Goal: Information Seeking & Learning: Learn about a topic

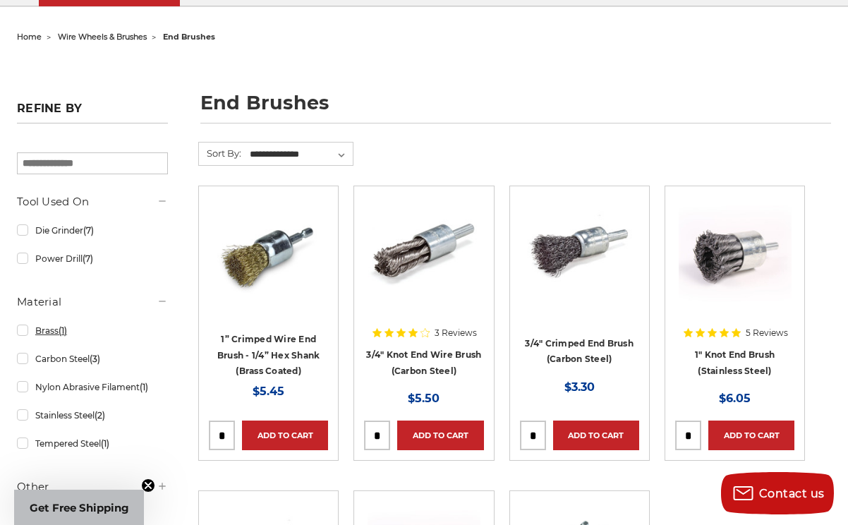
scroll to position [141, 0]
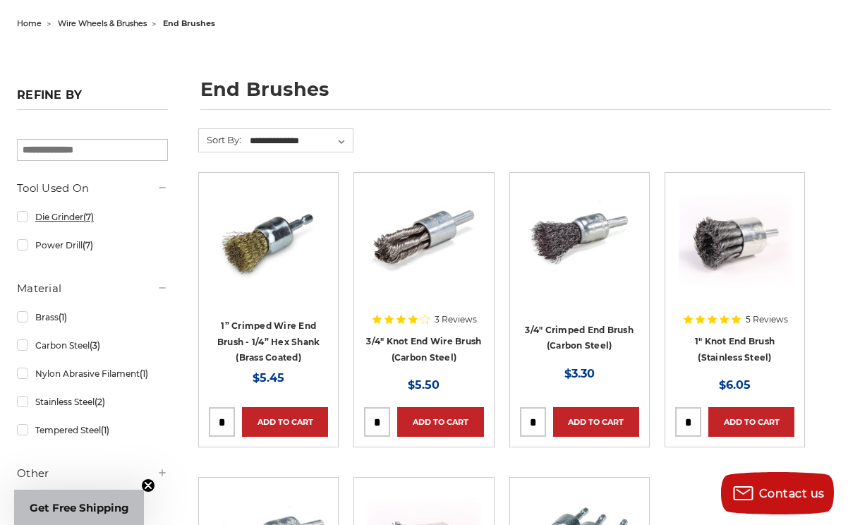
click at [78, 220] on link "Die Grinder (7)" at bounding box center [92, 217] width 151 height 25
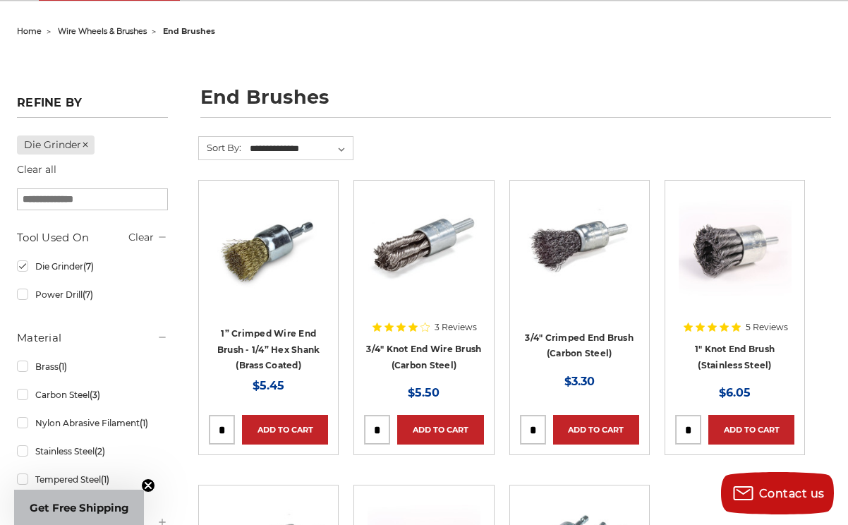
scroll to position [141, 0]
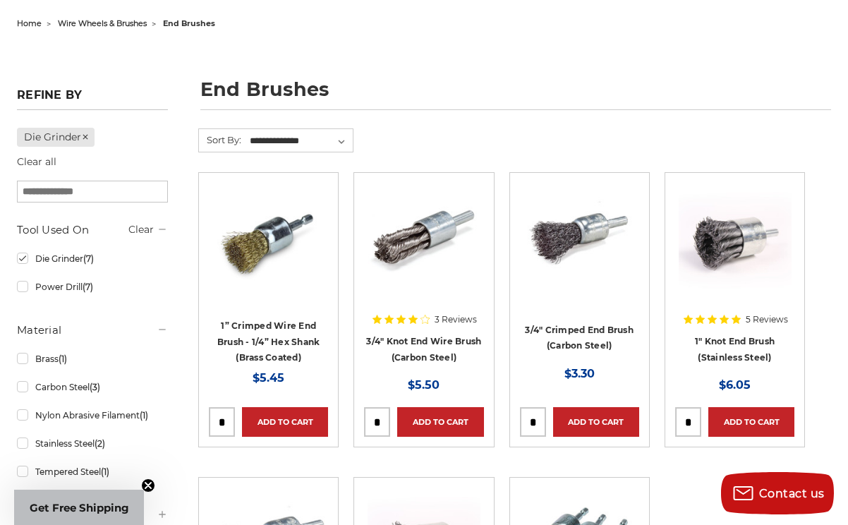
click at [390, 234] on img at bounding box center [423, 239] width 113 height 113
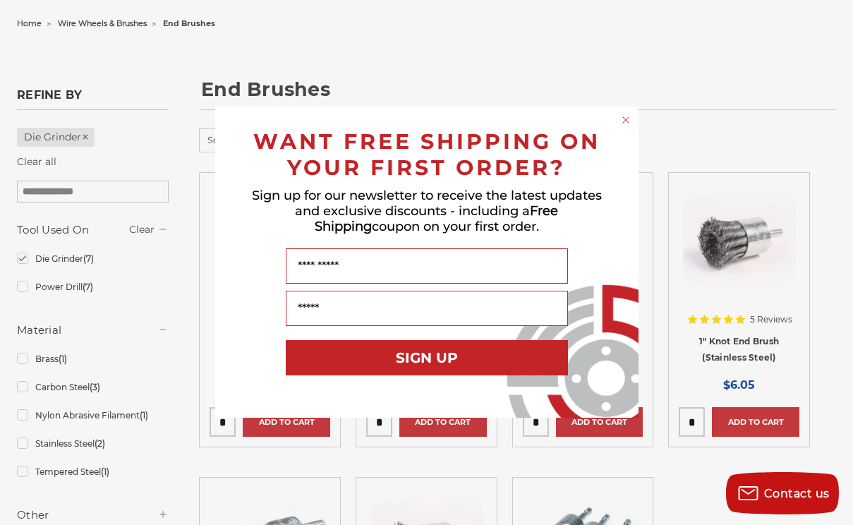
click at [624, 123] on circle "Close dialog" at bounding box center [624, 120] width 13 height 13
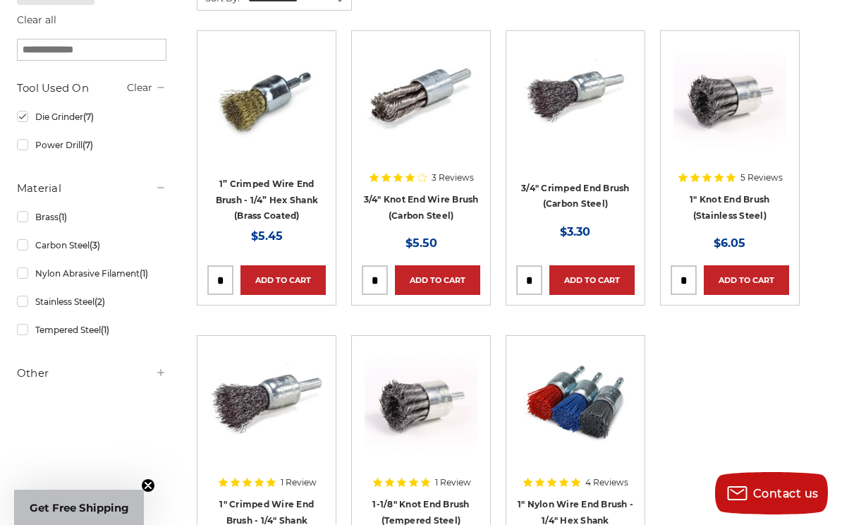
scroll to position [282, 0]
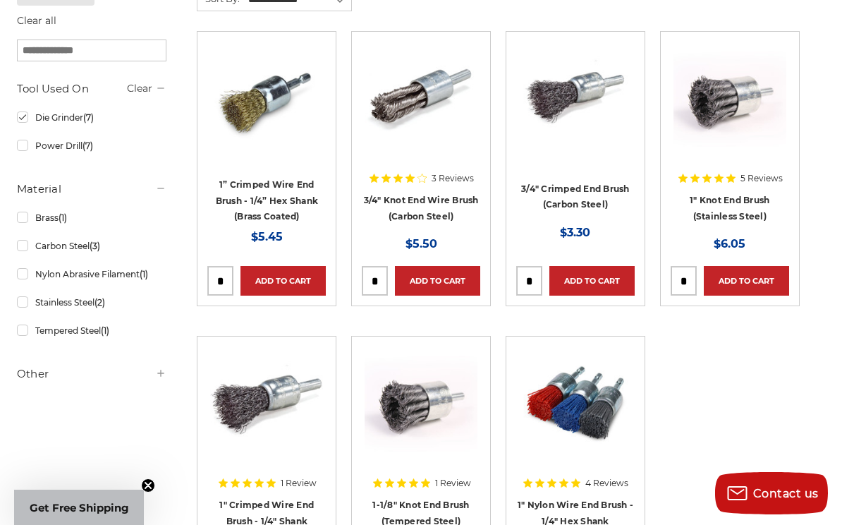
click at [432, 68] on img at bounding box center [421, 98] width 113 height 113
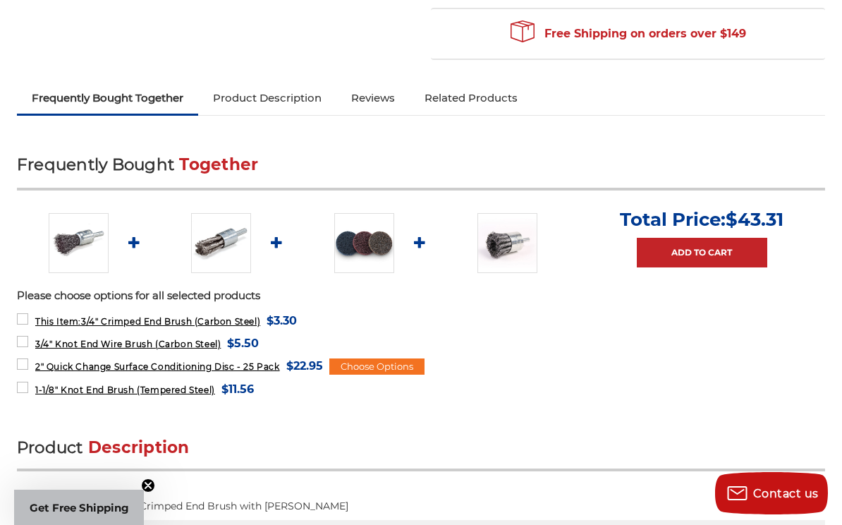
scroll to position [423, 0]
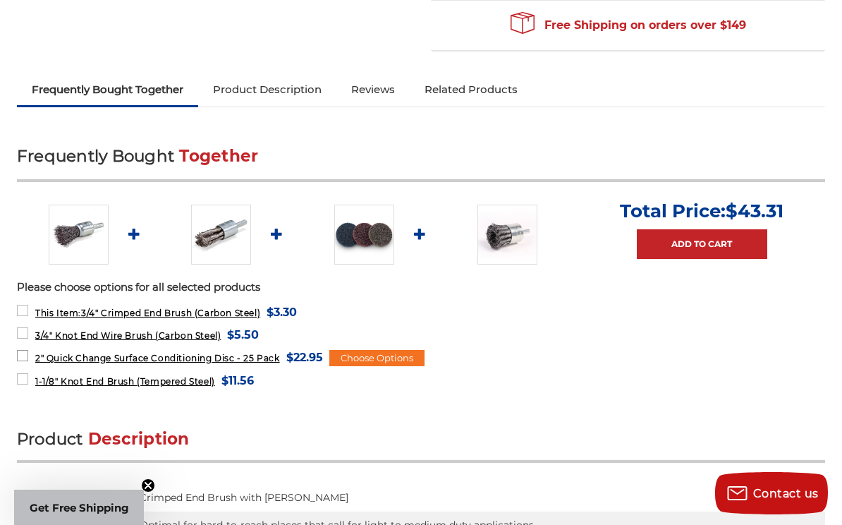
click at [228, 363] on label "2" Quick Change Surface Conditioning Disc - 25 Pack MSRP: Was: Now: $22.95 (You…" at bounding box center [170, 357] width 306 height 19
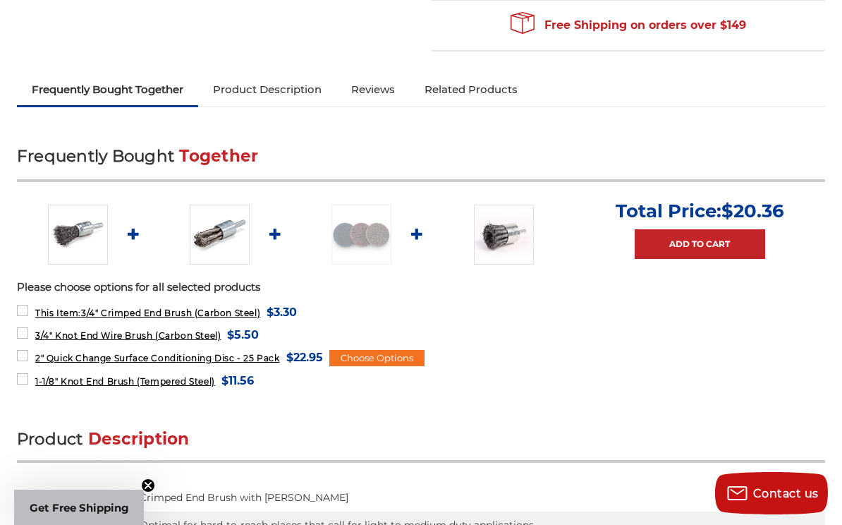
drag, startPoint x: 231, startPoint y: 363, endPoint x: 173, endPoint y: 436, distance: 92.4
click at [173, 436] on span "Description" at bounding box center [139, 439] width 102 height 20
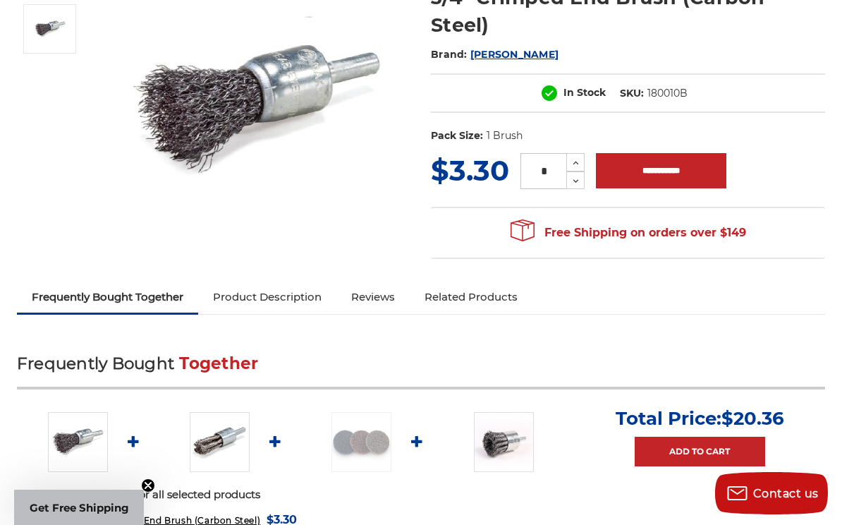
scroll to position [71, 0]
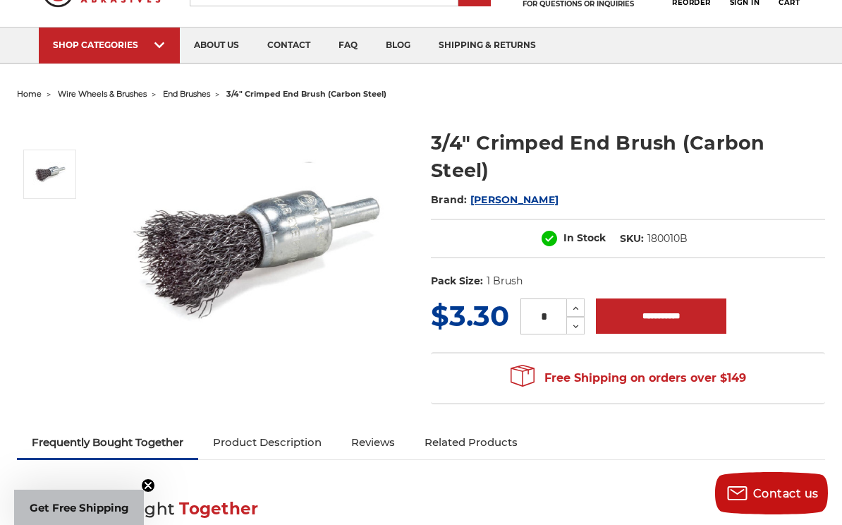
click at [208, 242] on img at bounding box center [258, 255] width 282 height 283
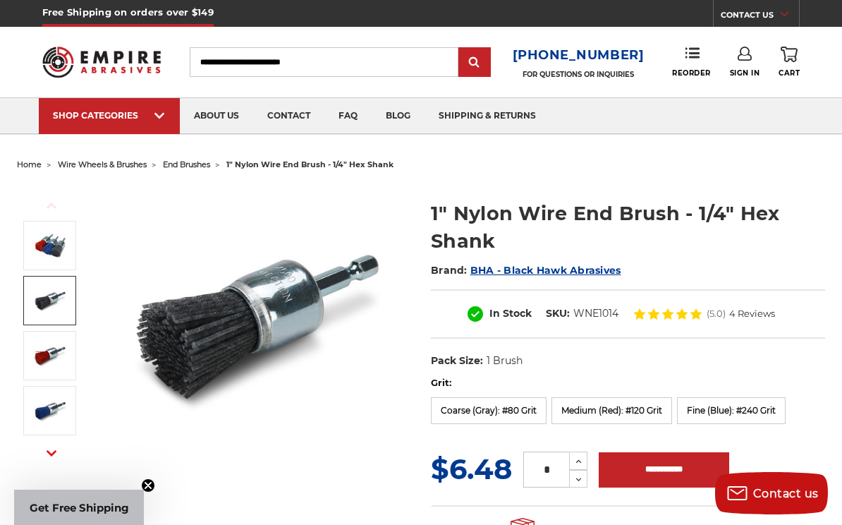
click at [44, 296] on img at bounding box center [49, 300] width 35 height 35
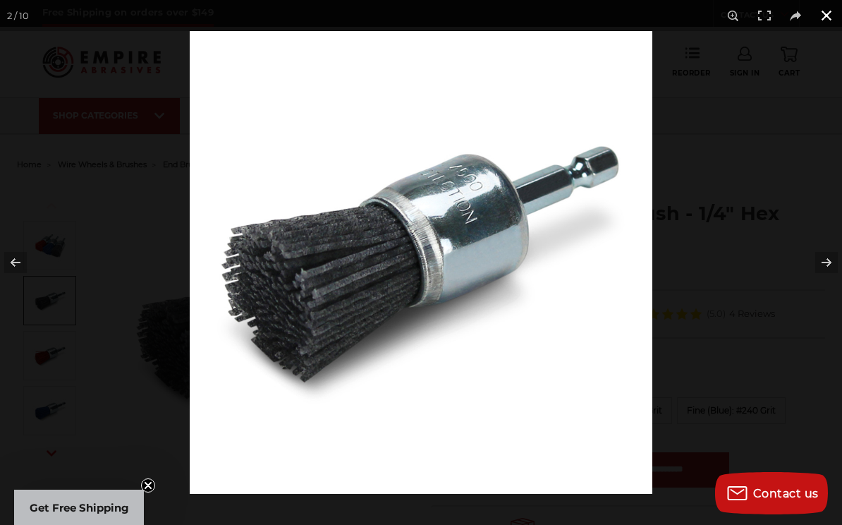
click at [825, 9] on button at bounding box center [826, 15] width 31 height 31
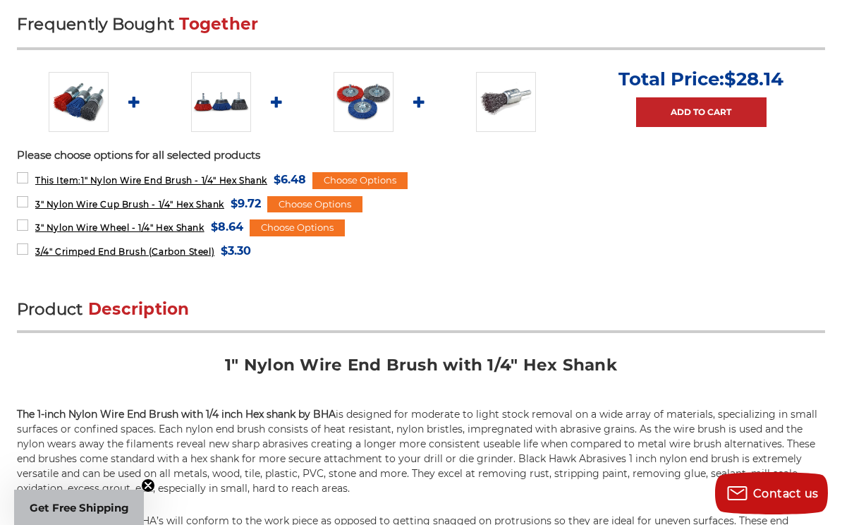
scroll to position [917, 0]
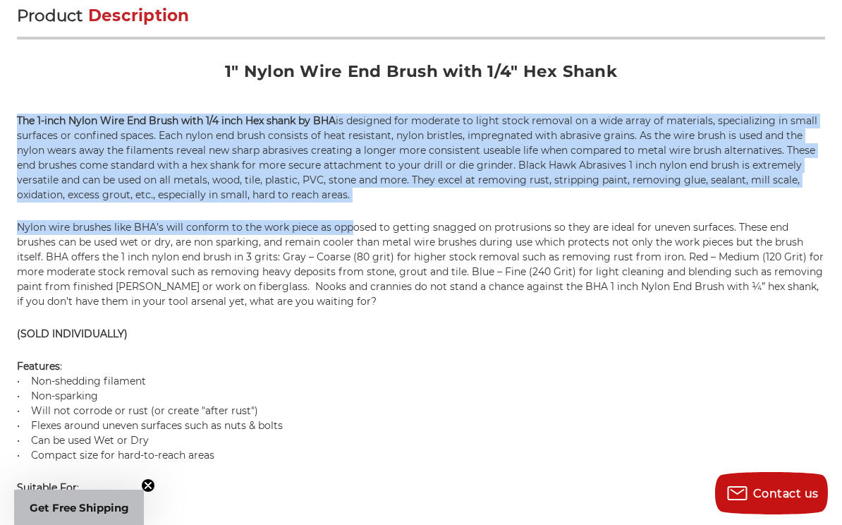
drag, startPoint x: 10, startPoint y: 126, endPoint x: 348, endPoint y: 223, distance: 351.4
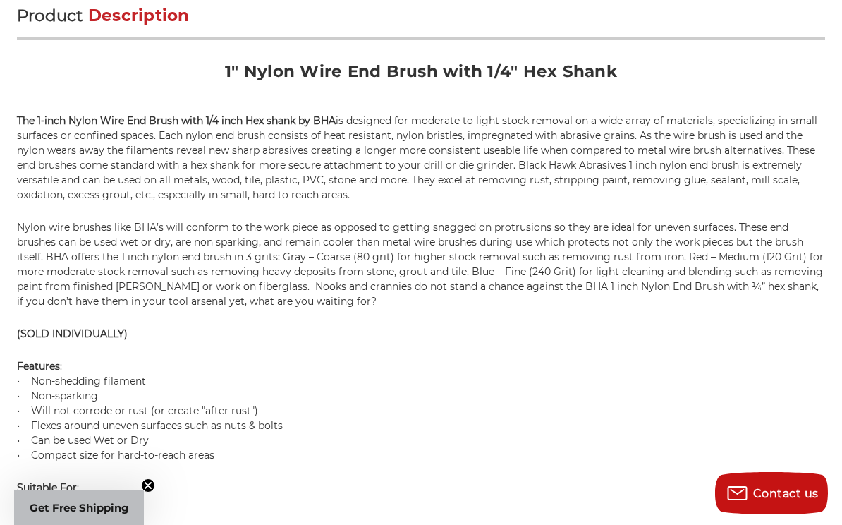
click at [224, 255] on p "Nylon wire brushes like BHA’s will conform to the work piece as opposed to gett…" at bounding box center [421, 264] width 808 height 89
click at [223, 255] on p "Nylon wire brushes like BHA’s will conform to the work piece as opposed to gett…" at bounding box center [421, 264] width 808 height 89
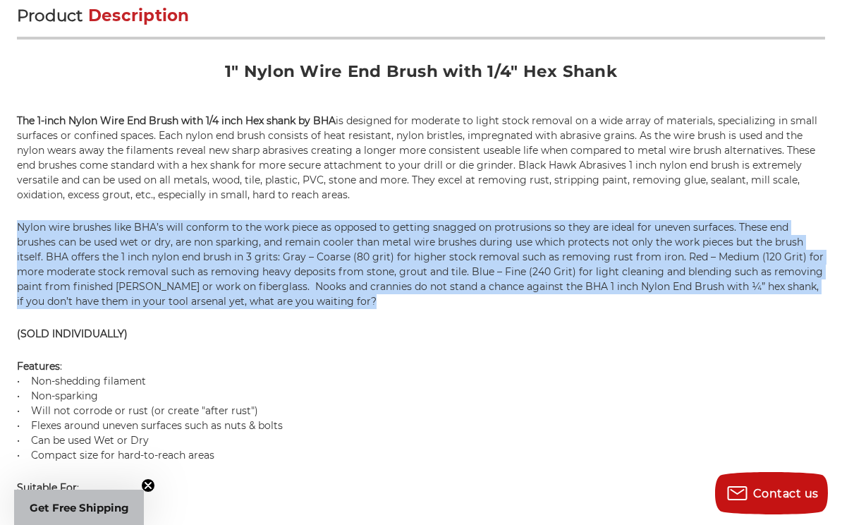
click at [223, 255] on p "Nylon wire brushes like BHA’s will conform to the work piece as opposed to gett…" at bounding box center [421, 264] width 808 height 89
click at [126, 234] on p "Nylon wire brushes like BHA’s will conform to the work piece as opposed to gett…" at bounding box center [421, 264] width 808 height 89
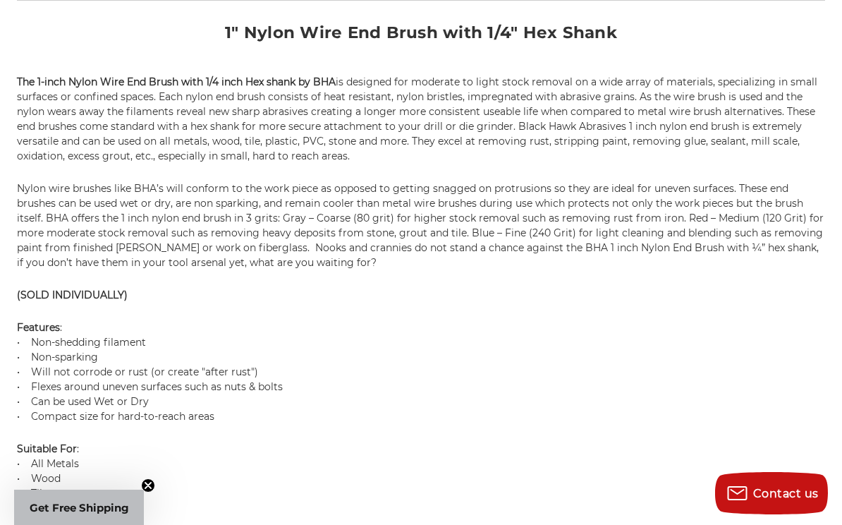
drag, startPoint x: 303, startPoint y: 209, endPoint x: 307, endPoint y: 221, distance: 12.7
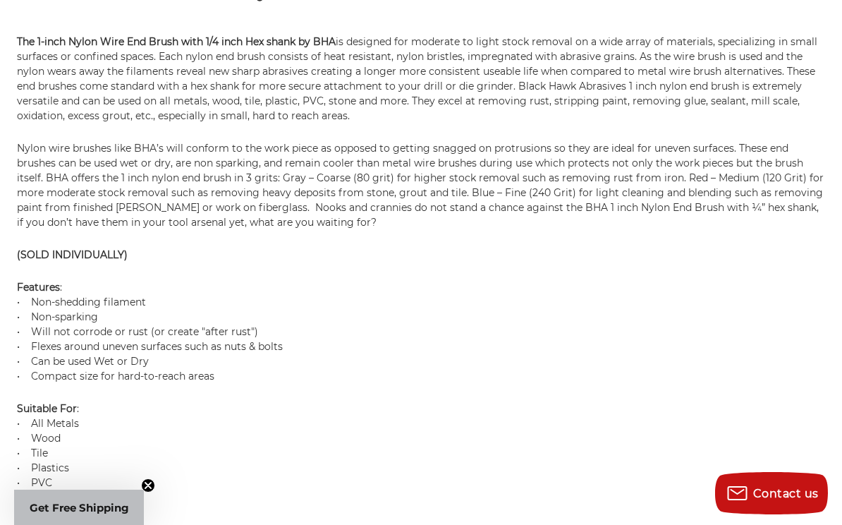
scroll to position [1028, 0]
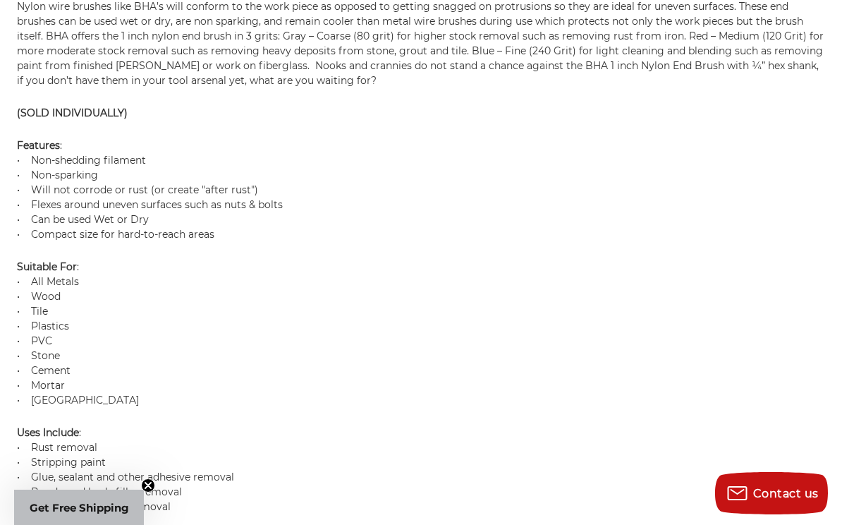
drag, startPoint x: 152, startPoint y: 350, endPoint x: 142, endPoint y: 377, distance: 29.2
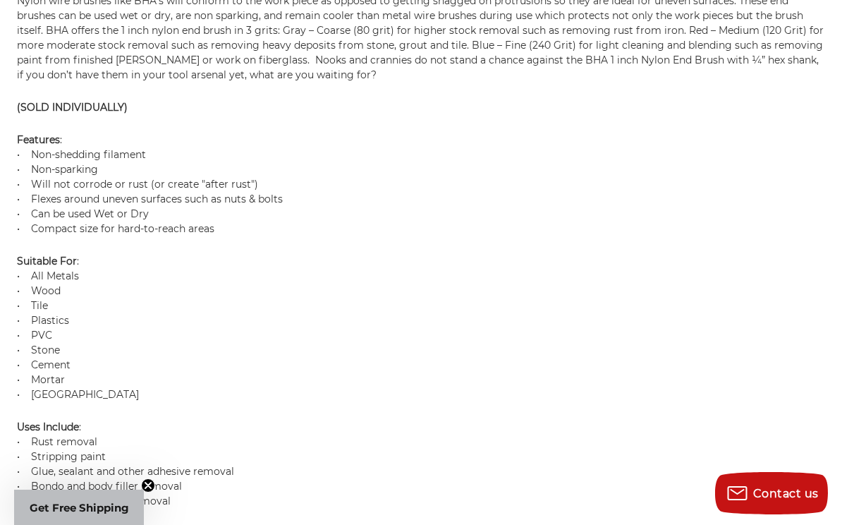
drag, startPoint x: 142, startPoint y: 360, endPoint x: 139, endPoint y: 380, distance: 19.9
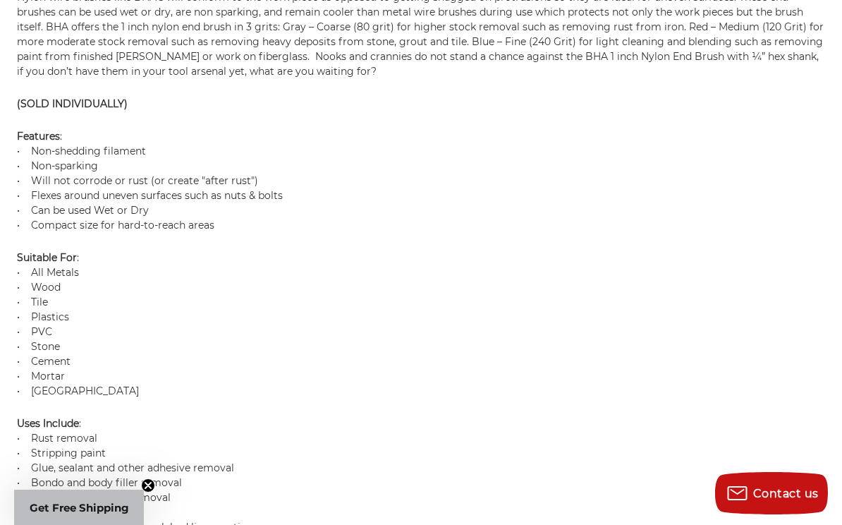
click at [148, 487] on circle "Close teaser" at bounding box center [148, 485] width 13 height 13
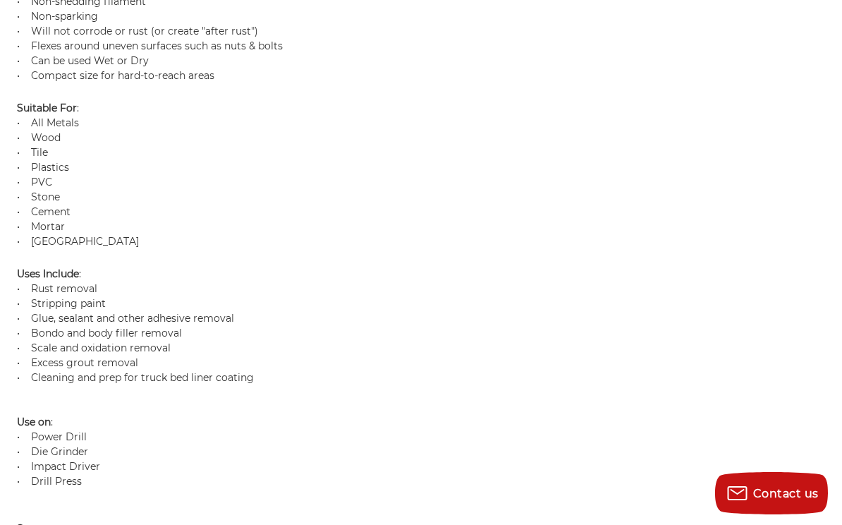
drag, startPoint x: 195, startPoint y: 420, endPoint x: 210, endPoint y: 441, distance: 26.4
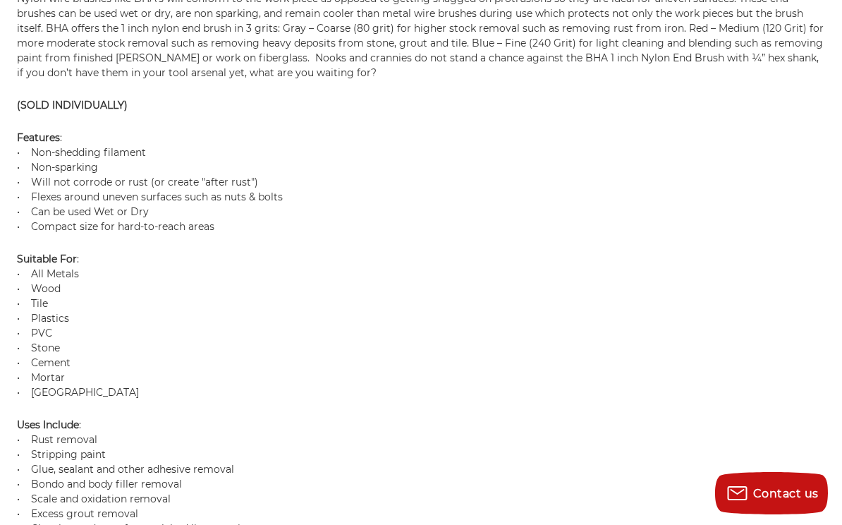
scroll to position [232, 0]
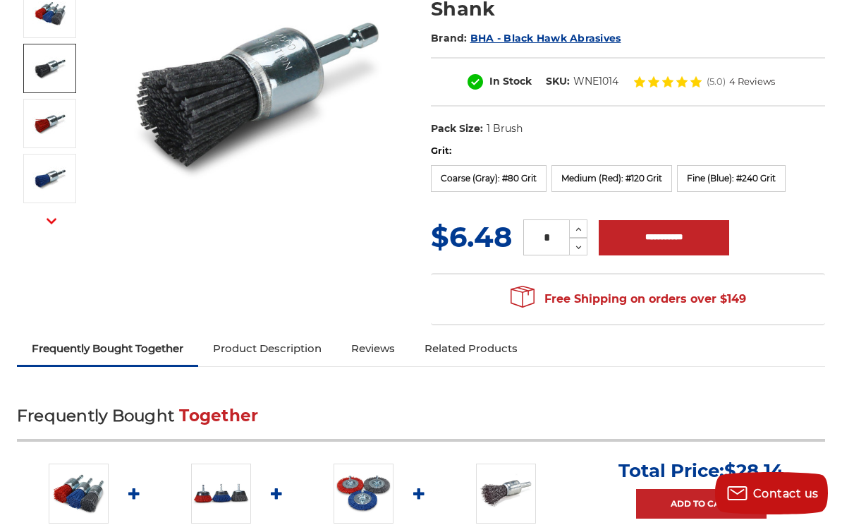
drag, startPoint x: 461, startPoint y: 427, endPoint x: 171, endPoint y: 190, distance: 374.3
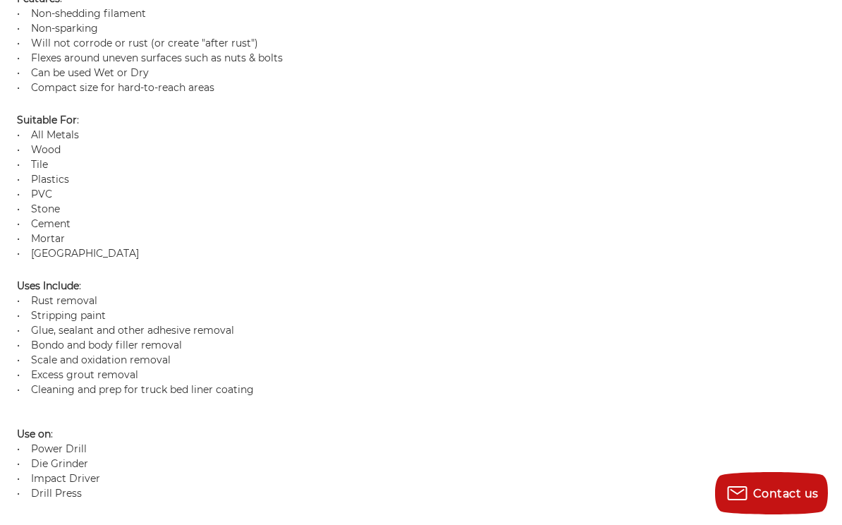
scroll to position [1481, 0]
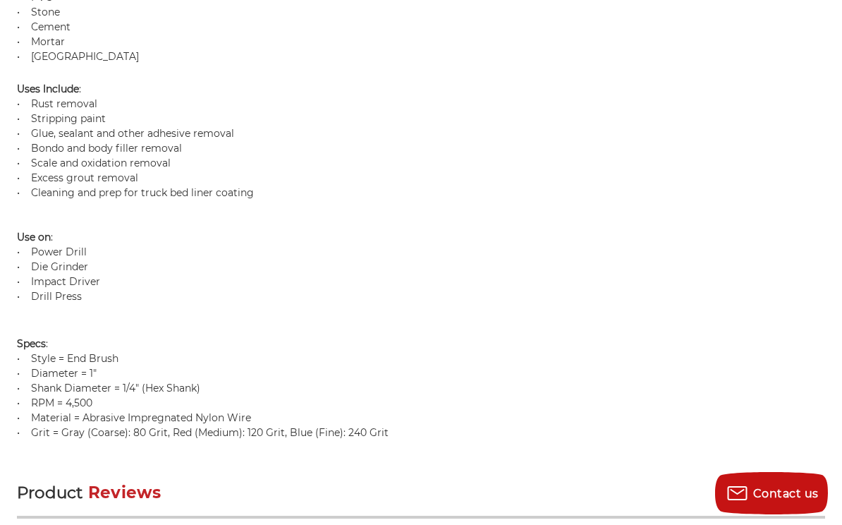
drag, startPoint x: 173, startPoint y: 215, endPoint x: 176, endPoint y: 203, distance: 12.3
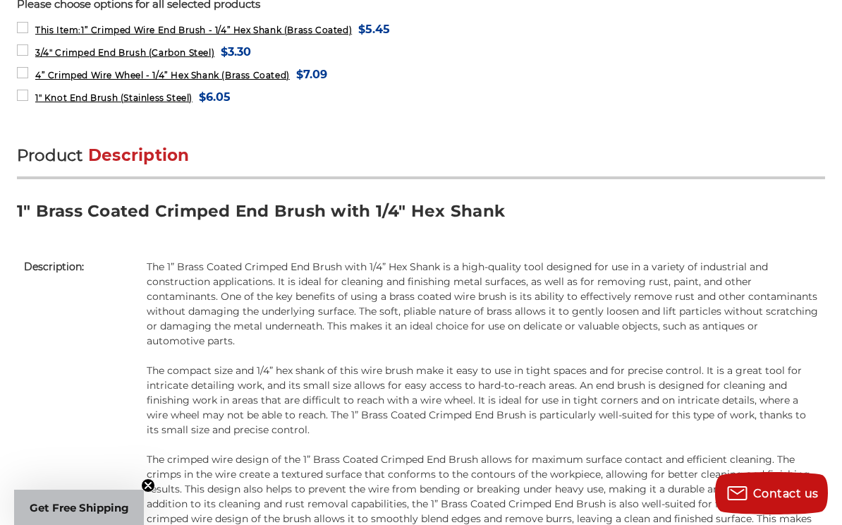
scroll to position [1410, 0]
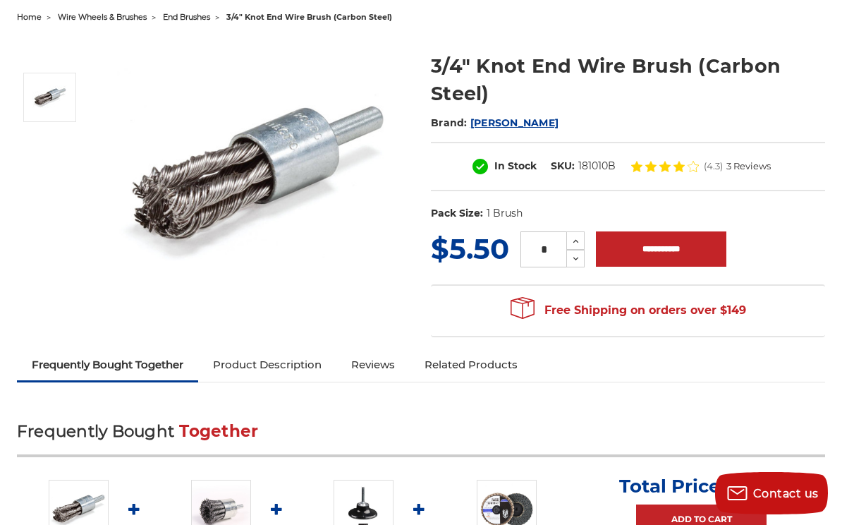
scroll to position [71, 0]
